Goal: Transaction & Acquisition: Purchase product/service

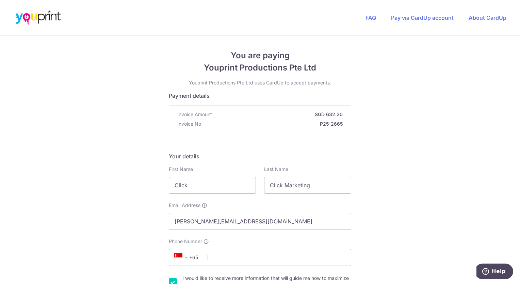
scroll to position [131, 0]
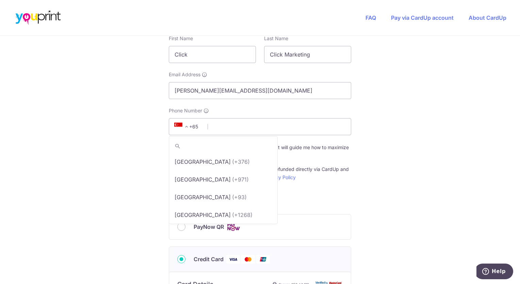
click at [197, 127] on span "+65" at bounding box center [187, 127] width 31 height 8
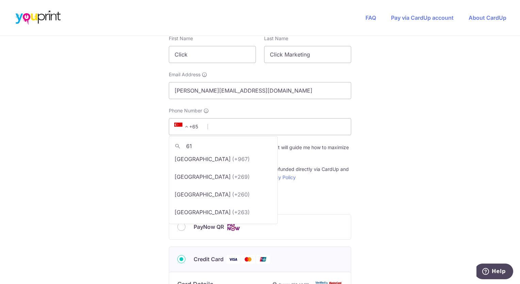
scroll to position [0, 0]
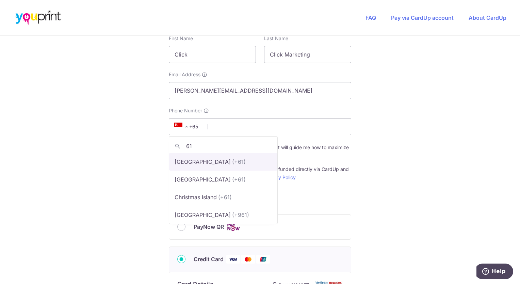
type input "61"
select select "13"
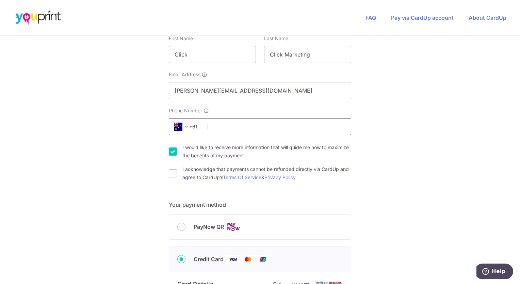
click at [227, 122] on input "Phone Number" at bounding box center [260, 126] width 182 height 17
type input "487667345"
select select "AU"
type input "2138"
type input "[STREET_ADDRESS]"
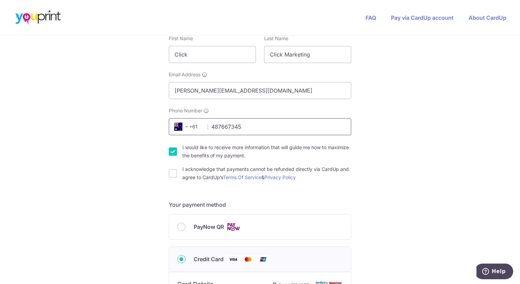
scroll to position [359, 0]
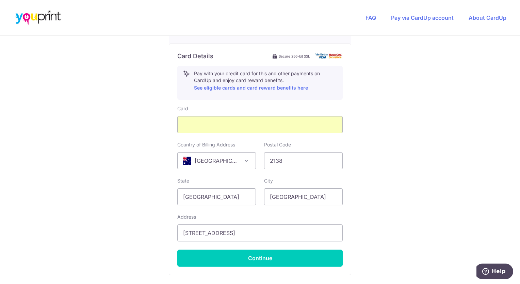
click at [427, 137] on div "You are paying Youprint Productions Pte Ltd Youprint Productions Pte Ltd uses C…" at bounding box center [260, 9] width 520 height 664
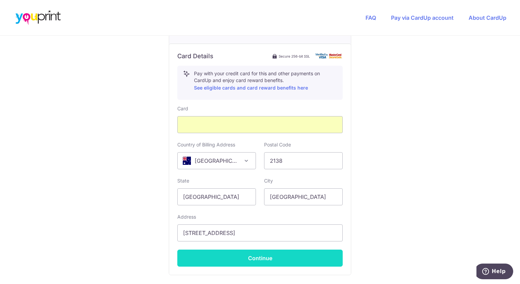
click at [287, 253] on button "Continue" at bounding box center [259, 258] width 165 height 17
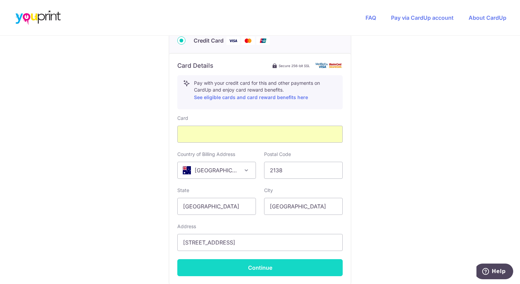
scroll to position [144, 0]
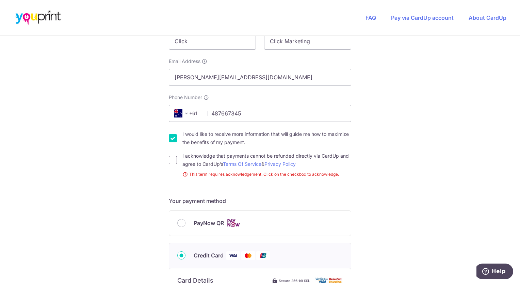
click at [169, 159] on input "I acknowledge that payments cannot be refunded directly via CardUp and agree to…" at bounding box center [173, 160] width 8 height 8
checkbox input "true"
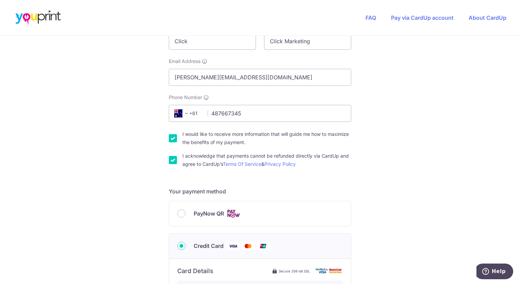
click at [170, 140] on input "I would like to receive more information that will guide me how to maximize the…" at bounding box center [173, 138] width 8 height 8
checkbox input "false"
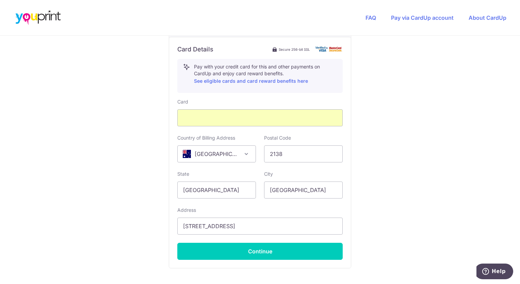
scroll to position [415, 0]
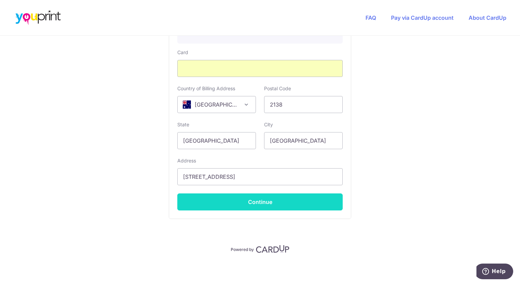
click at [300, 204] on button "Continue" at bounding box center [259, 201] width 165 height 17
type input "**** 8131"
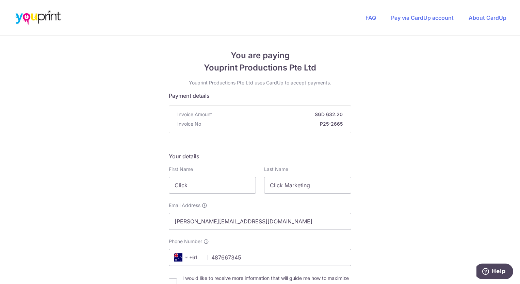
scroll to position [333, 0]
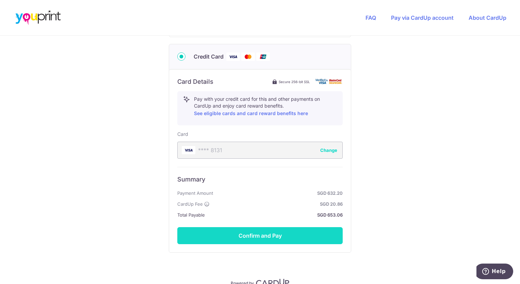
click at [262, 227] on button "Confirm and Pay" at bounding box center [259, 235] width 165 height 17
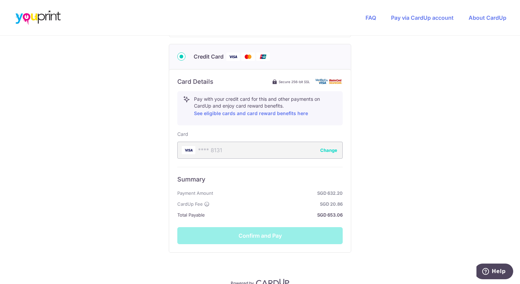
click at [405, 183] on div "You are paying Youprint Productions Pte Ltd Youprint Productions Pte Ltd uses C…" at bounding box center [260, 10] width 520 height 616
click at [303, 236] on div "Summary Payment Amount SGD 632.20 CardUp Fee SGD 20.86 Total Payable SGD 653.06…" at bounding box center [259, 205] width 165 height 77
click at [282, 183] on div "Summary Payment Amount SGD 632.20 CardUp Fee SGD 20.86 Total Payable SGD 653.06" at bounding box center [259, 197] width 165 height 44
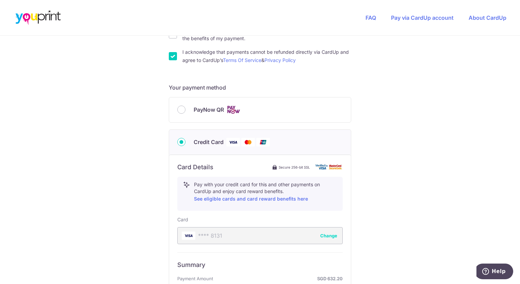
scroll to position [230, 0]
